Goal: Task Accomplishment & Management: Manage account settings

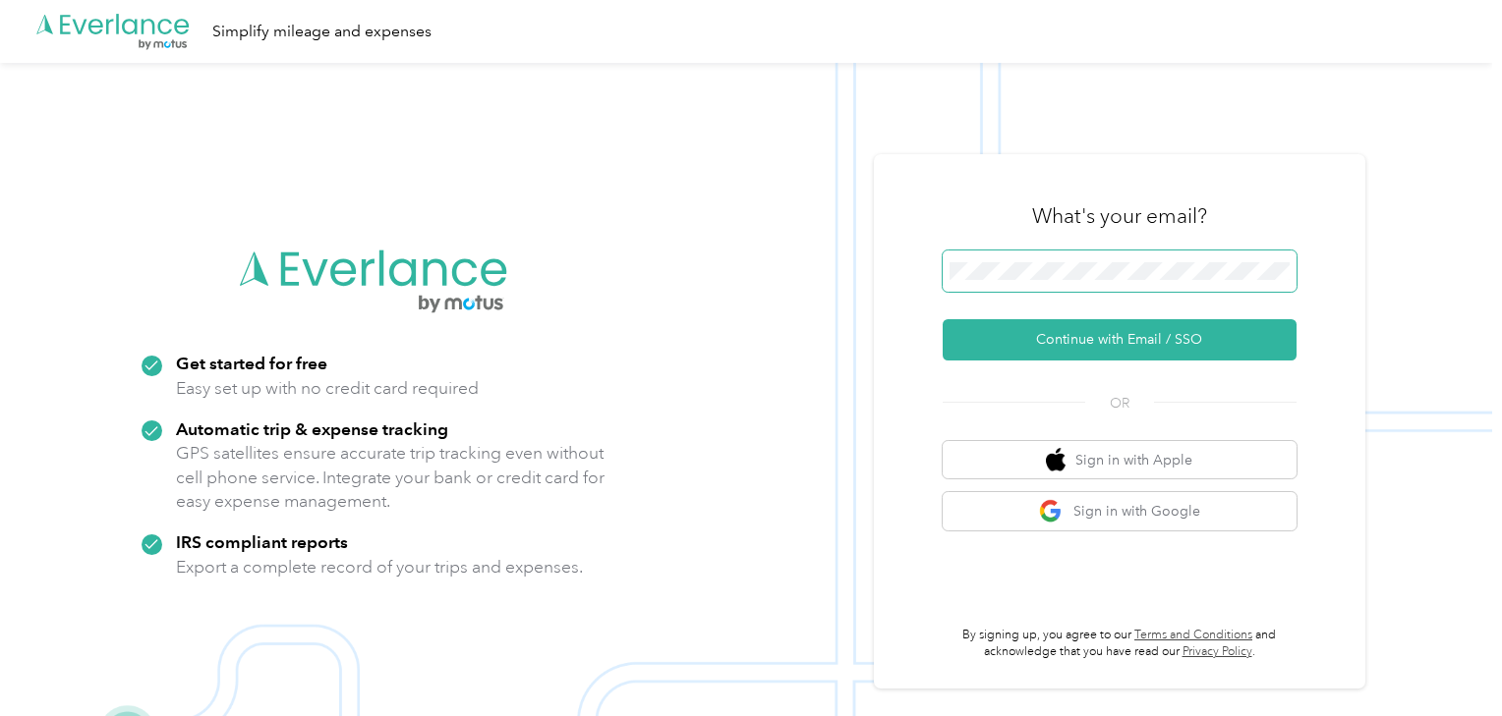
click at [1046, 283] on span at bounding box center [1119, 271] width 354 height 41
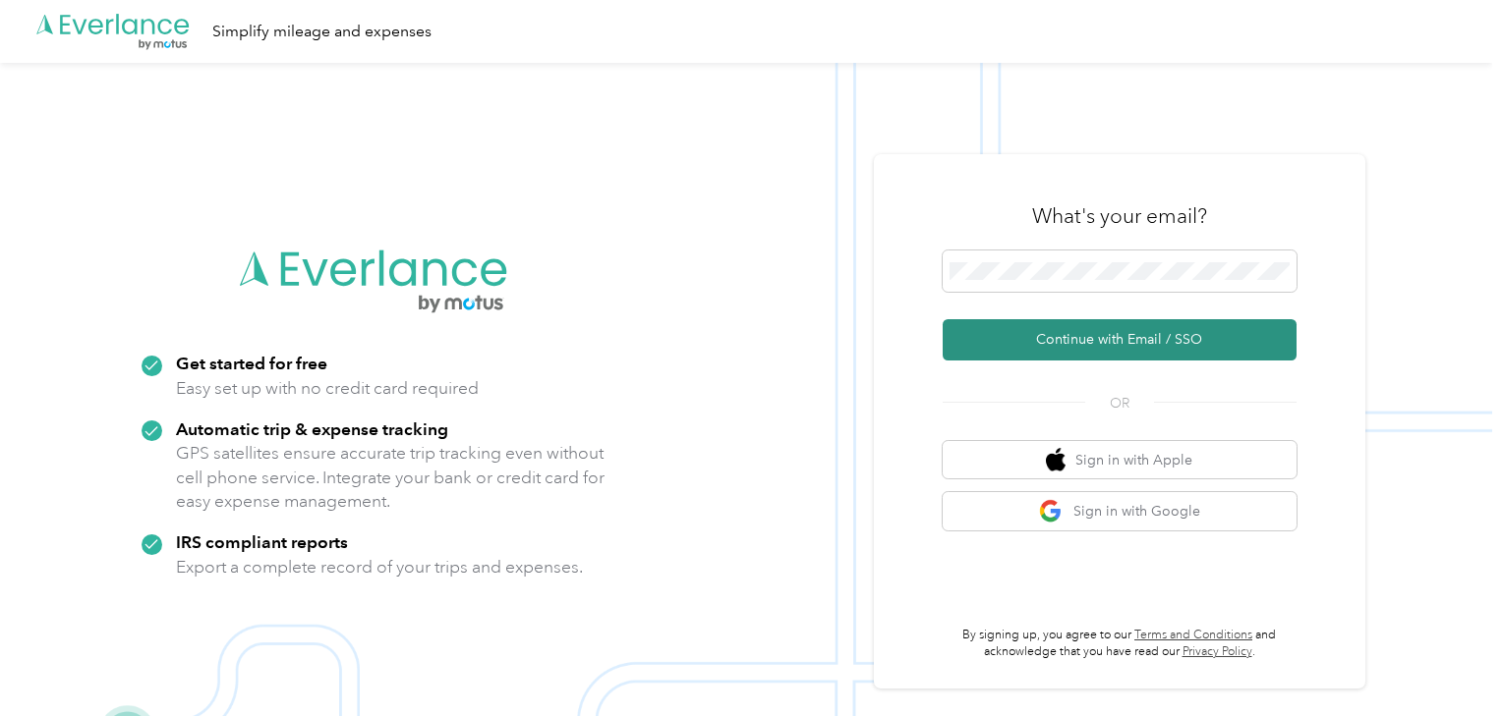
click at [1090, 339] on button "Continue with Email / SSO" at bounding box center [1119, 339] width 354 height 41
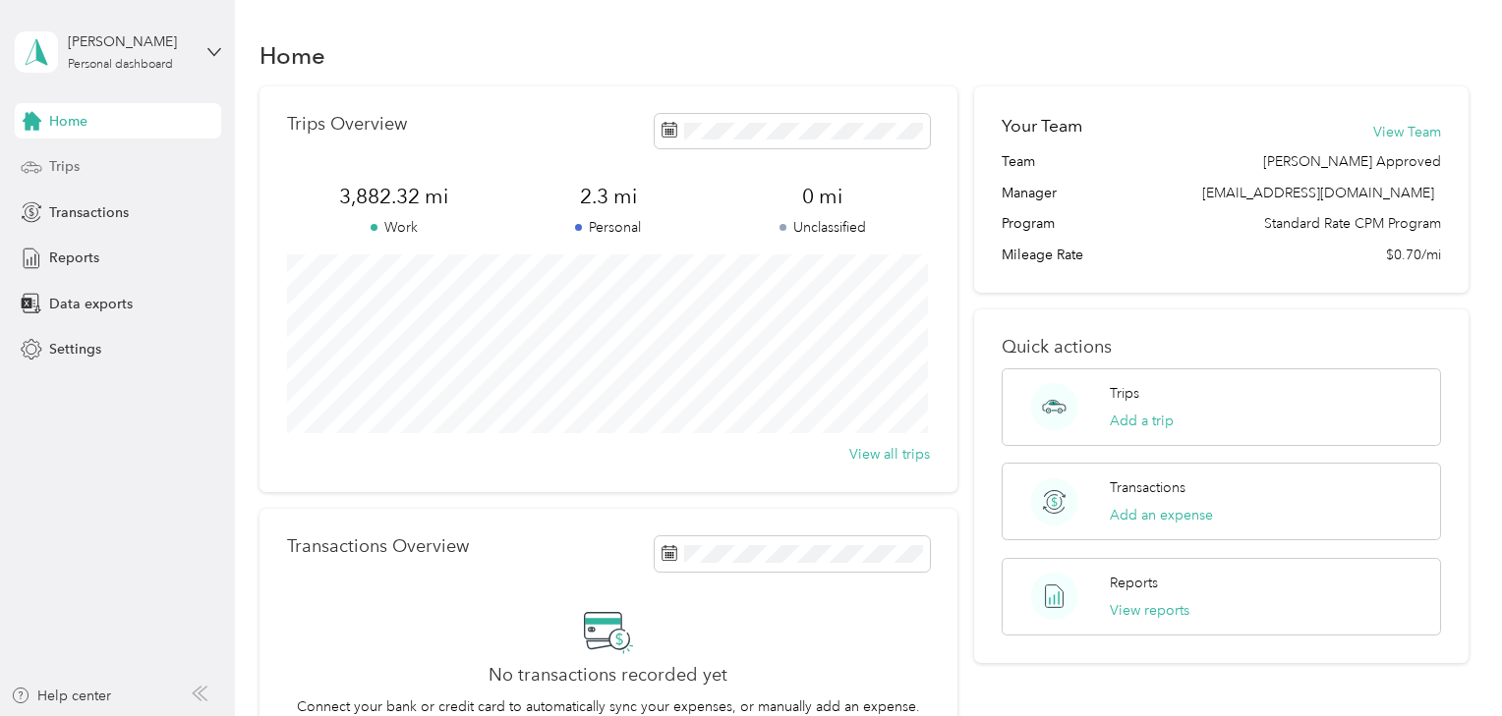
click at [77, 165] on span "Trips" at bounding box center [64, 166] width 30 height 21
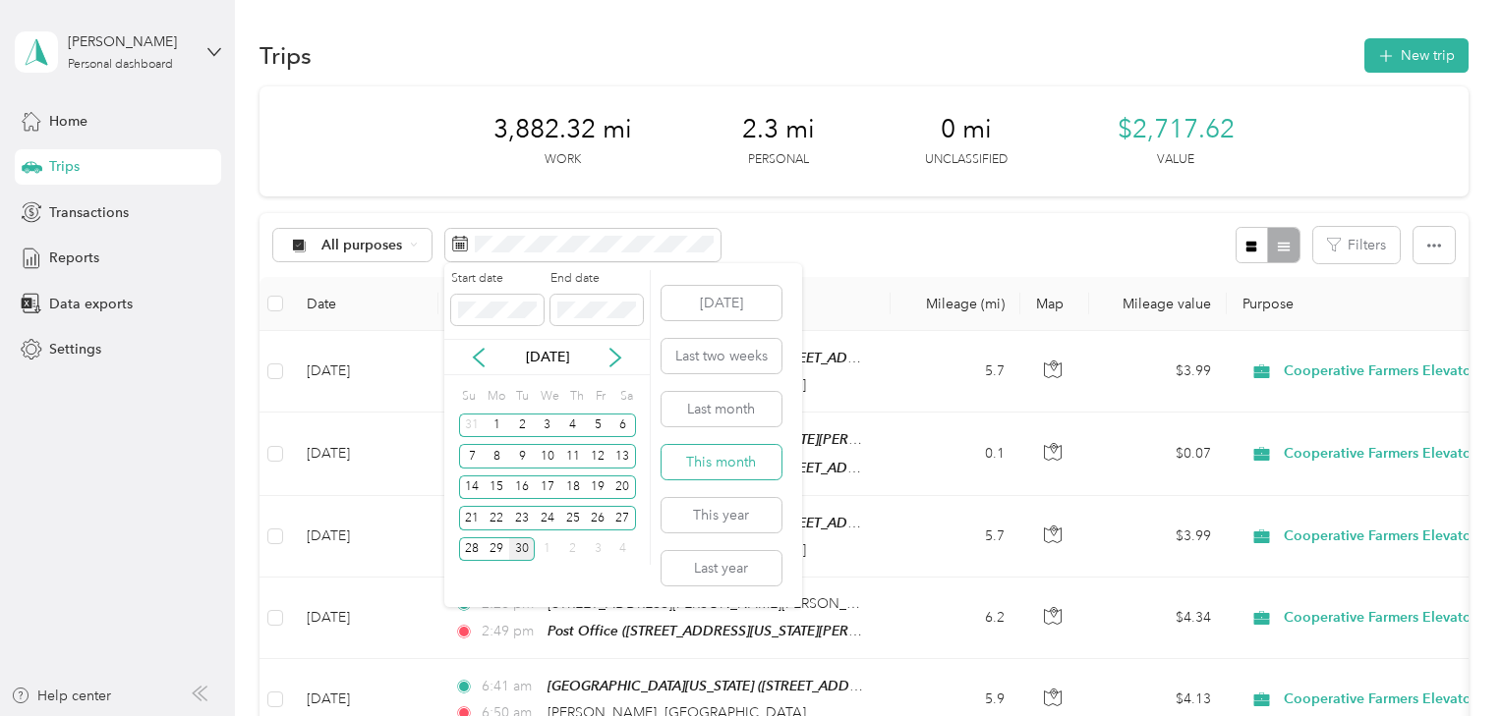
click at [719, 460] on button "This month" at bounding box center [721, 462] width 120 height 34
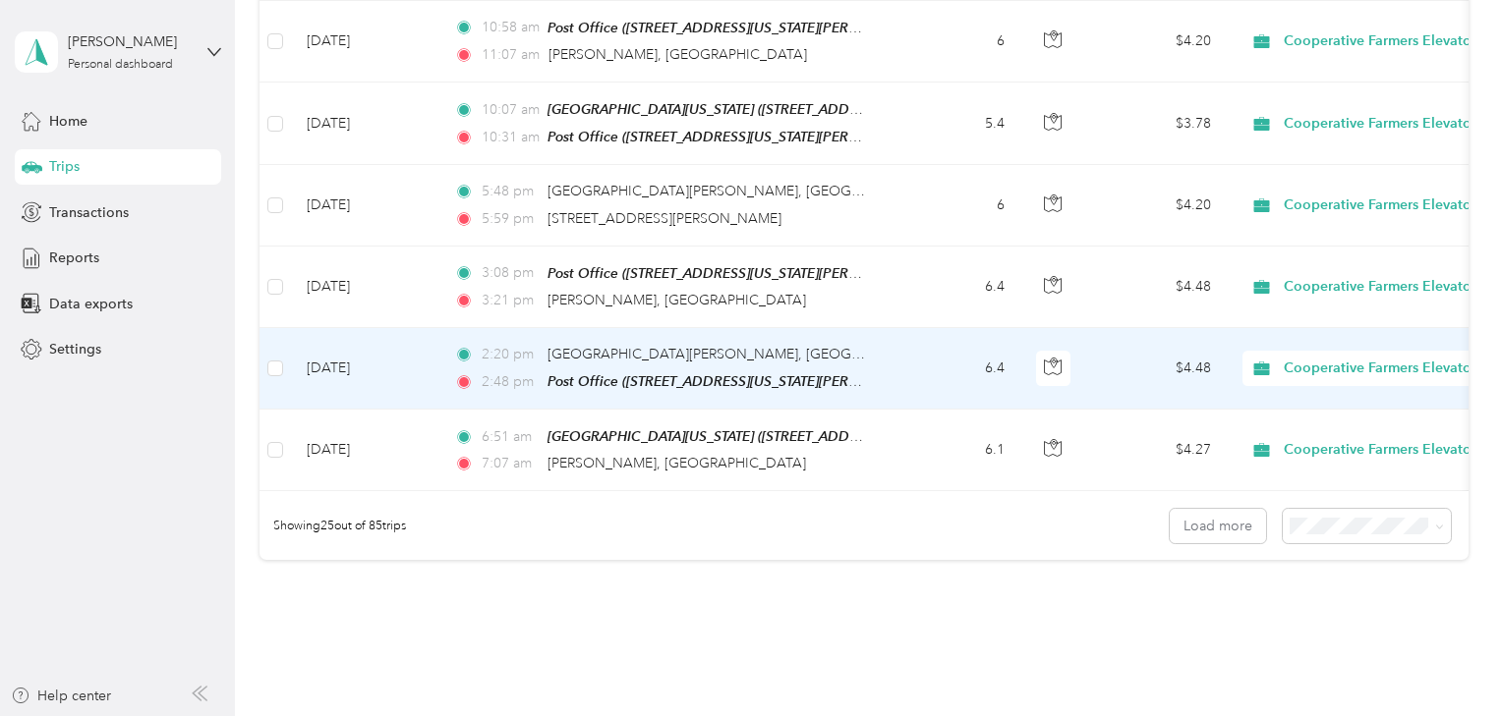
scroll to position [1982, 0]
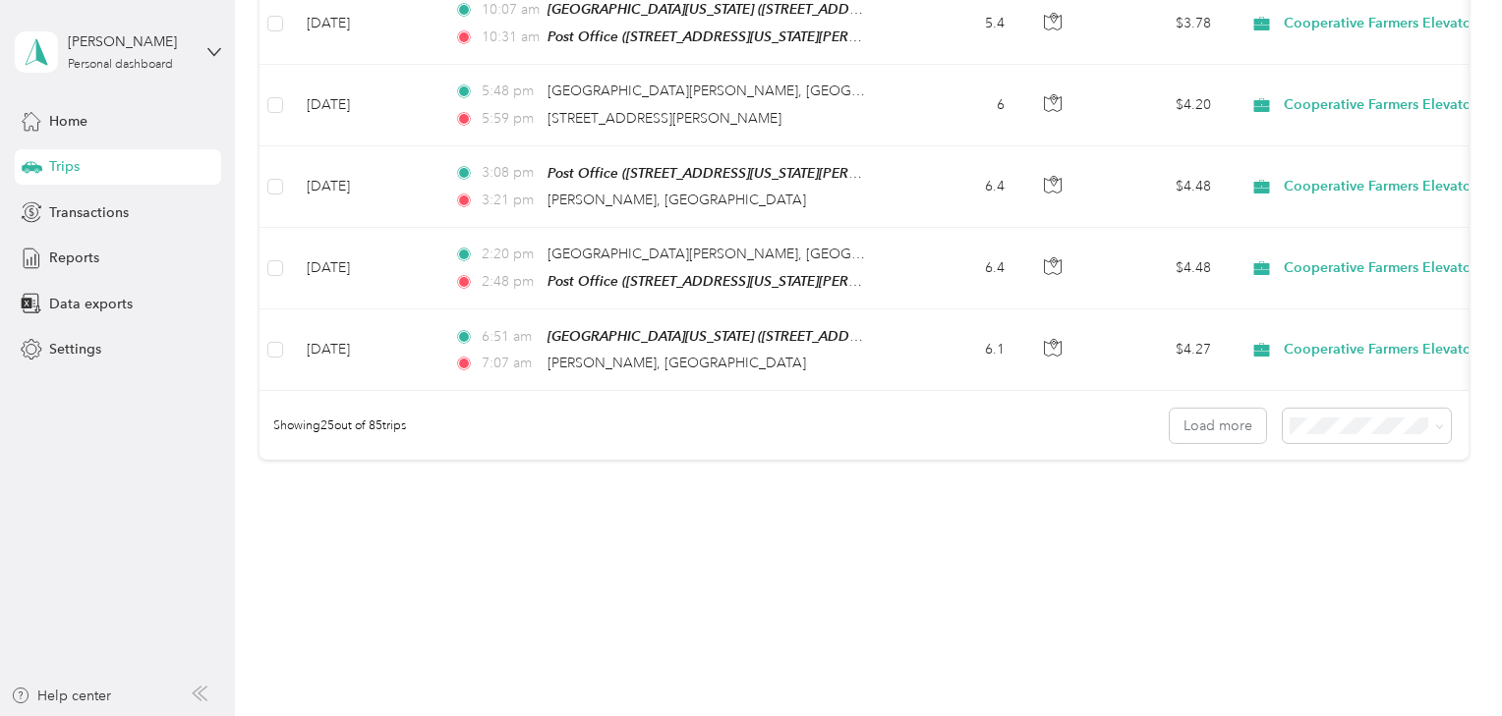
click at [1329, 508] on span "100 per load" at bounding box center [1334, 515] width 81 height 17
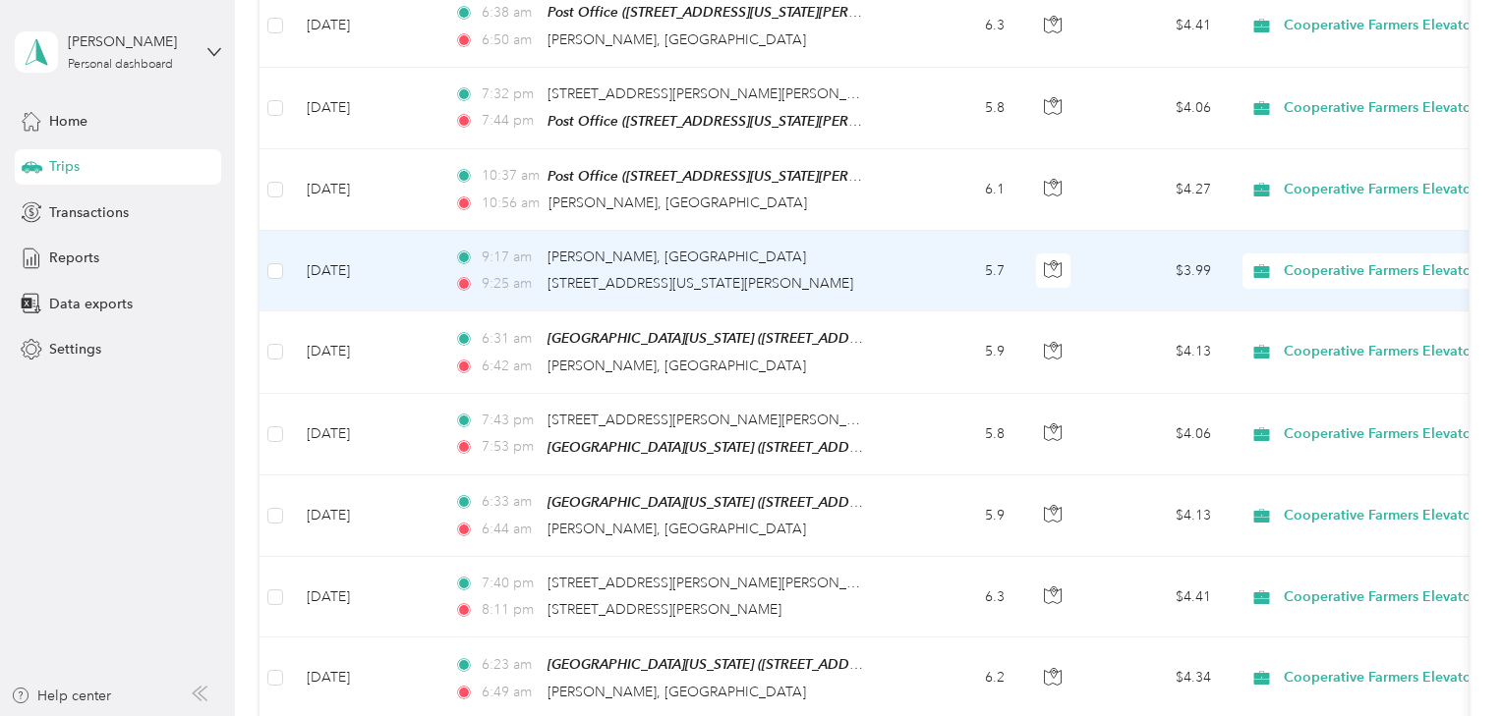
scroll to position [1002, 0]
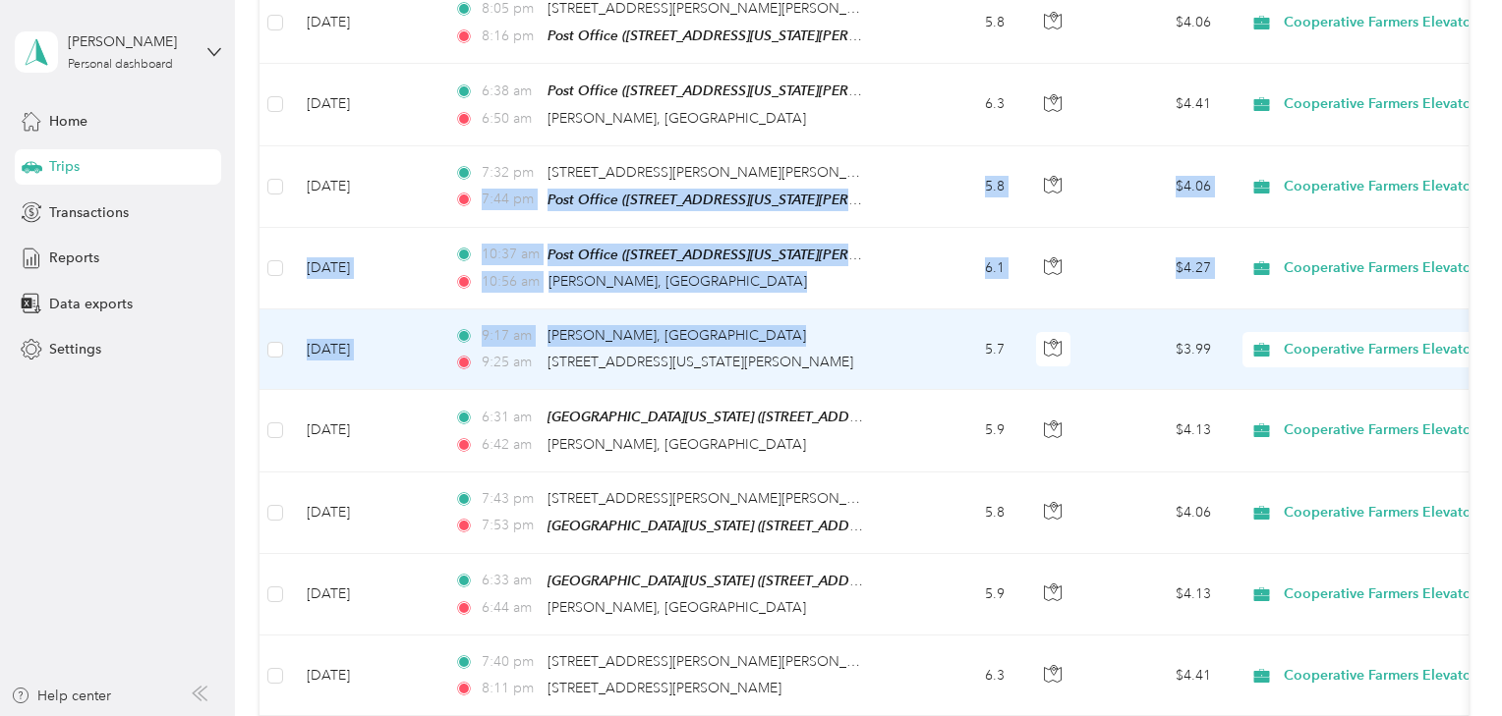
drag, startPoint x: 454, startPoint y: 185, endPoint x: 457, endPoint y: 342, distance: 157.3
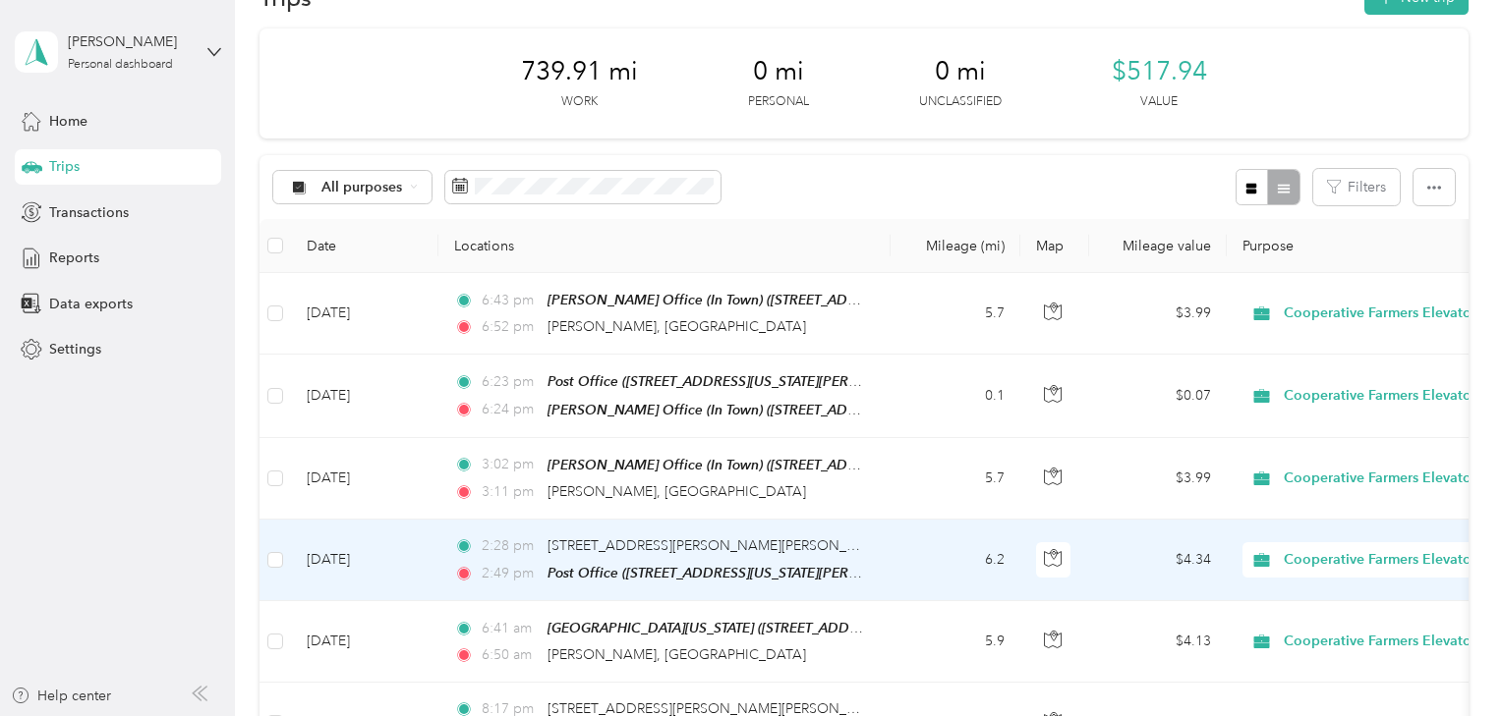
scroll to position [0, 0]
